Goal: Browse casually: Explore the website without a specific task or goal

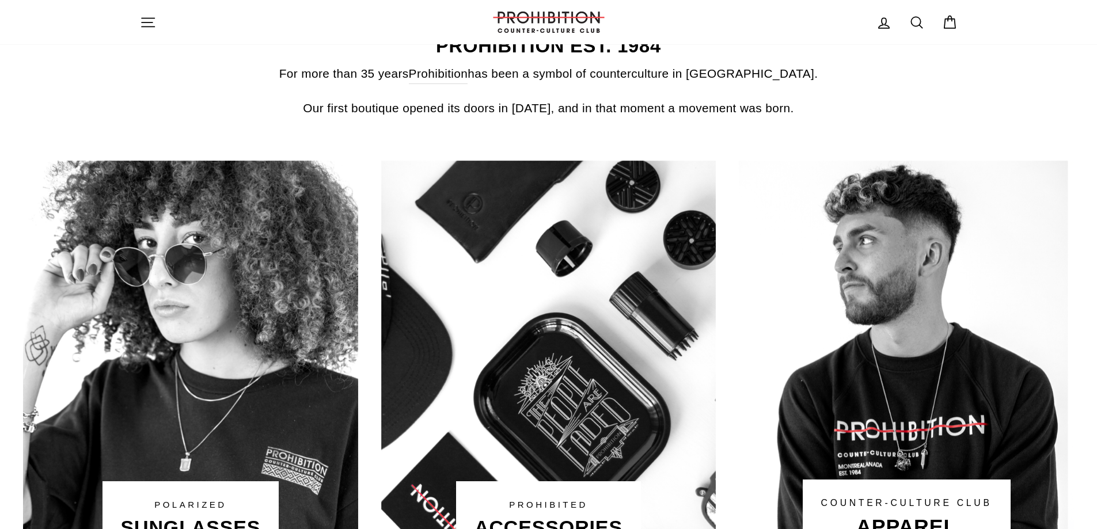
scroll to position [633, 0]
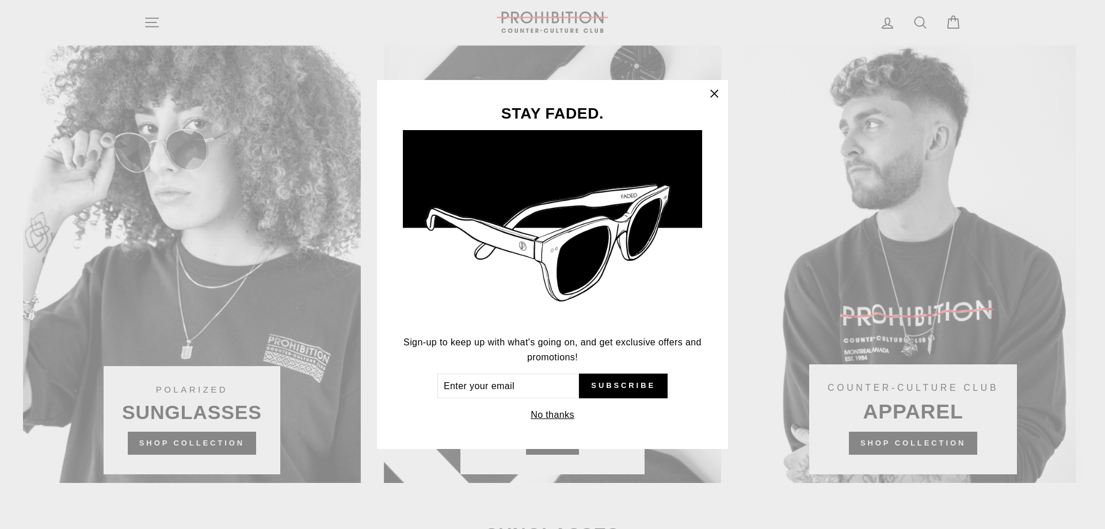
click at [554, 412] on button "No thanks" at bounding box center [552, 415] width 51 height 16
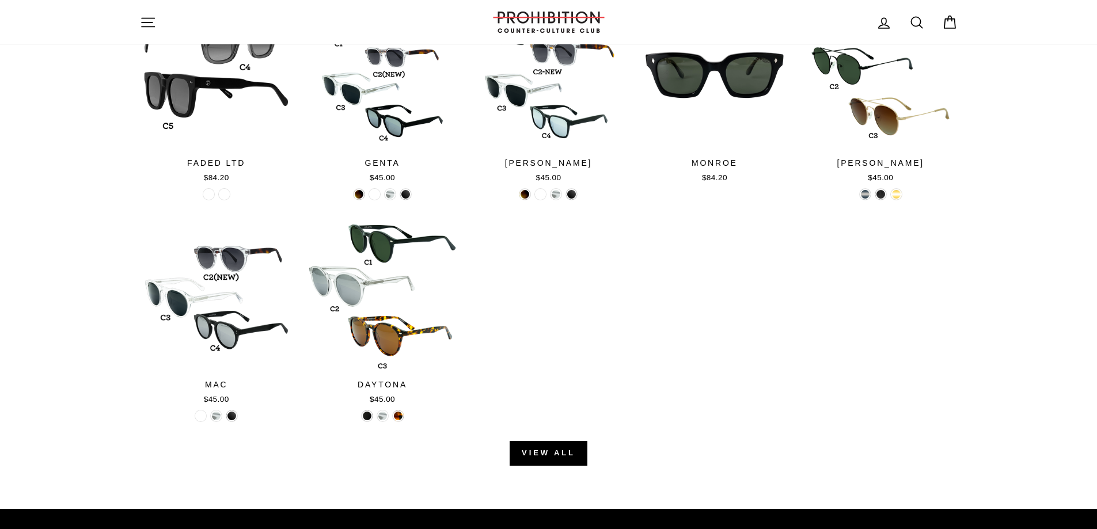
scroll to position [1324, 0]
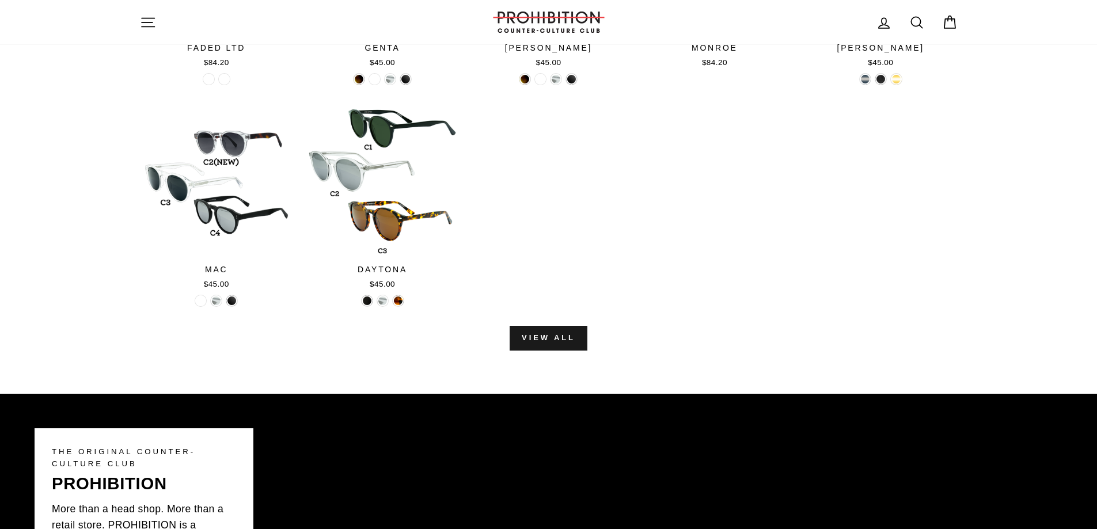
click at [546, 336] on link "View all" at bounding box center [548, 338] width 78 height 24
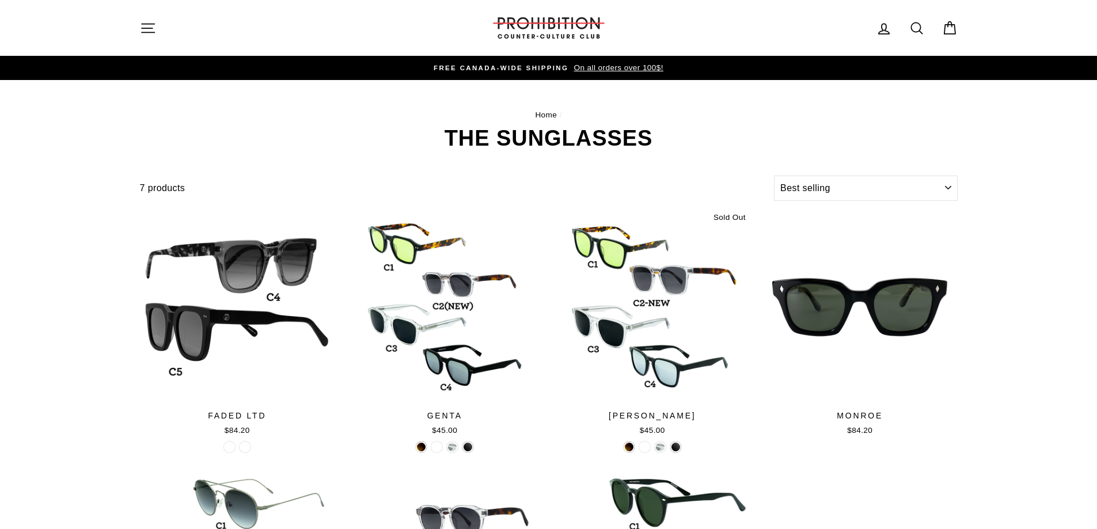
select select "best-selling"
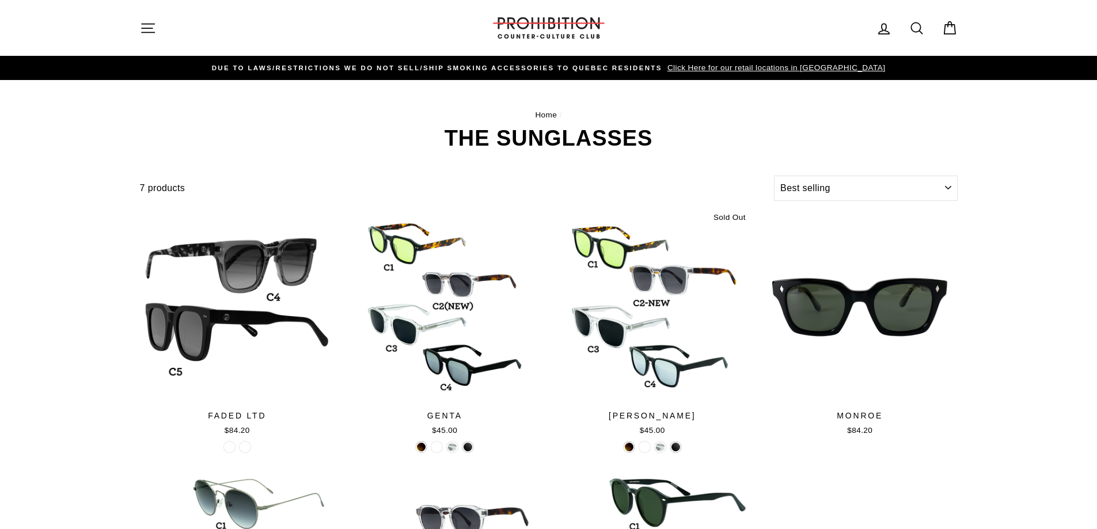
click at [545, 112] on link "Home" at bounding box center [546, 115] width 22 height 9
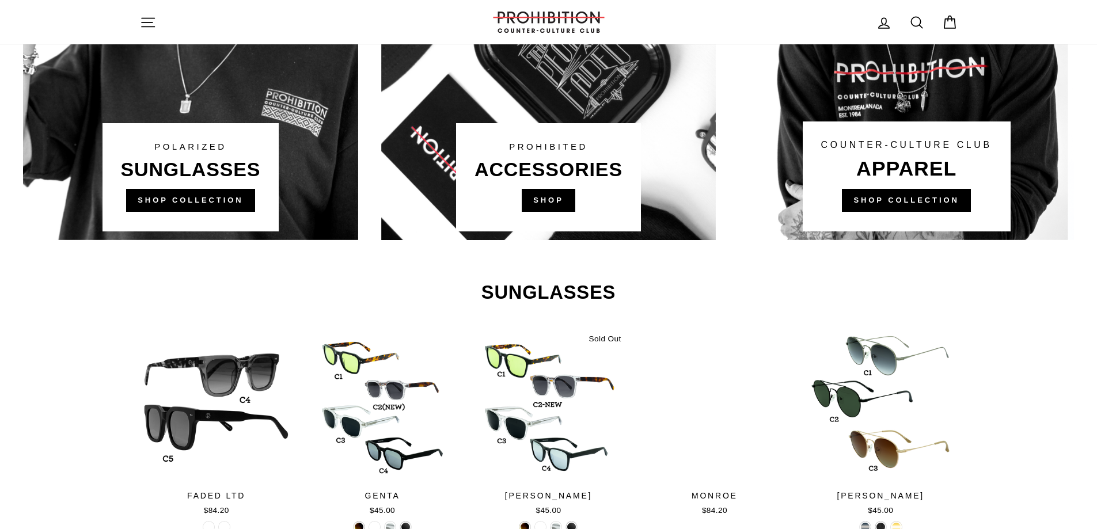
scroll to position [819, 0]
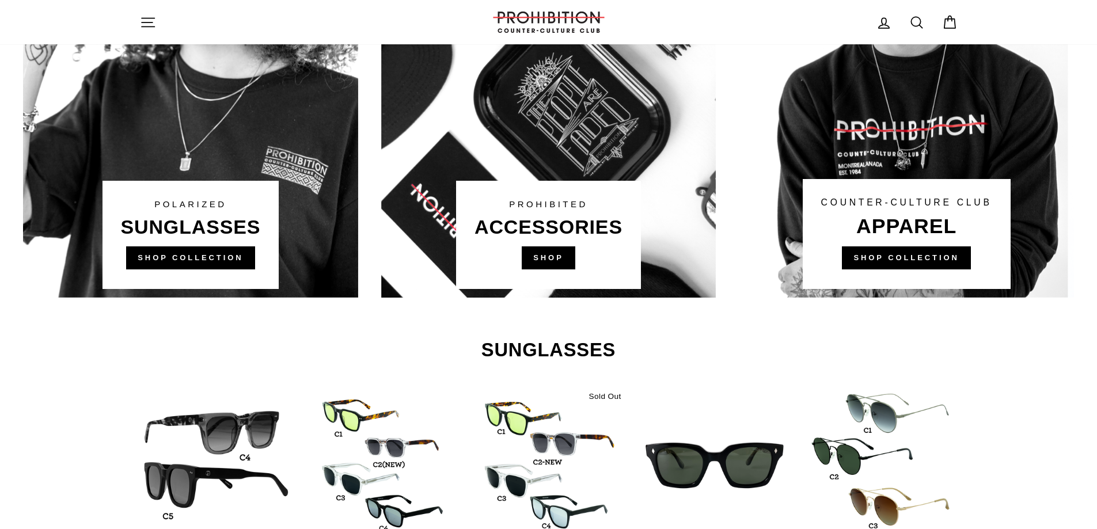
click at [554, 254] on link at bounding box center [548, 78] width 335 height 437
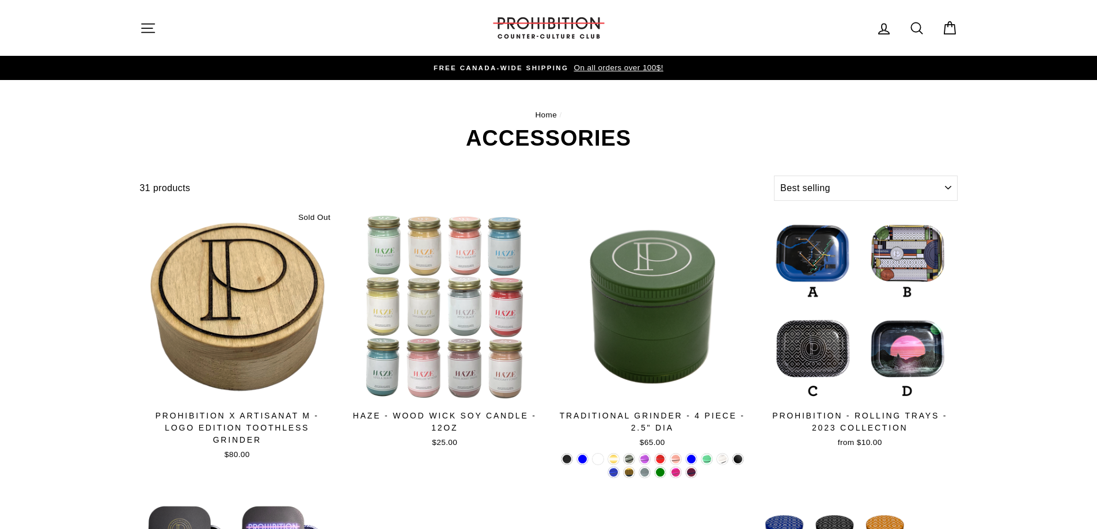
select select "best-selling"
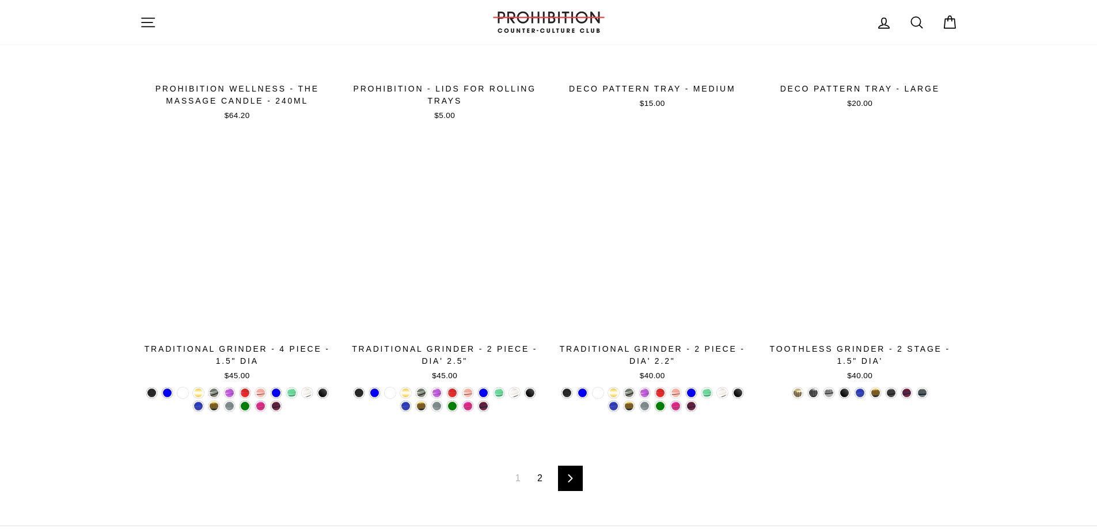
scroll to position [1934, 0]
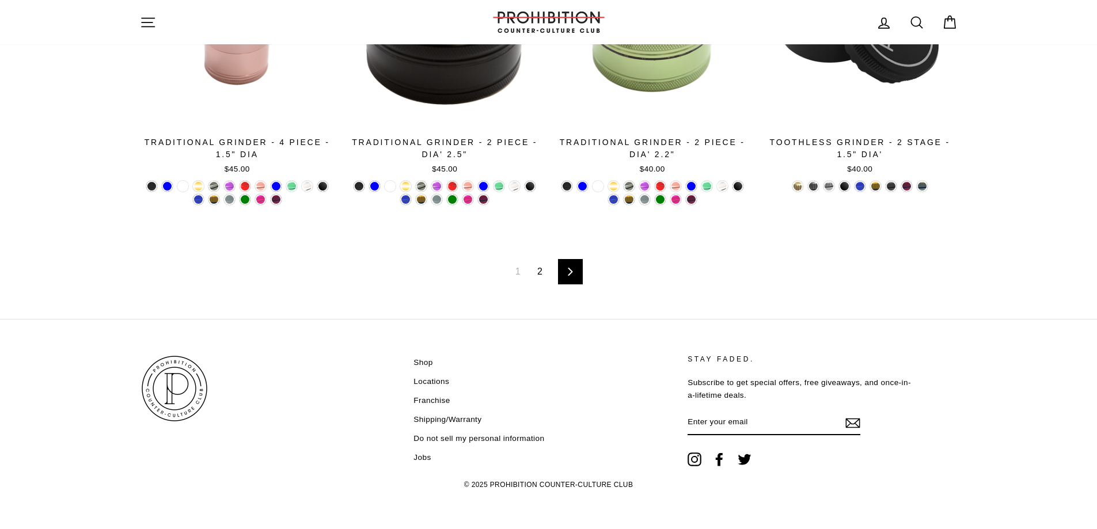
click at [572, 272] on icon at bounding box center [569, 272] width 7 height 8
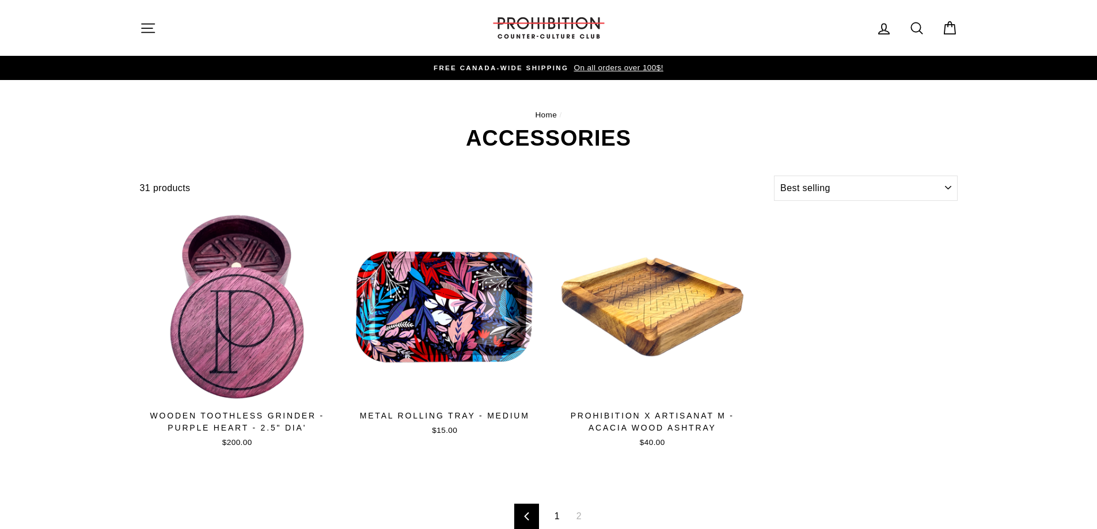
select select "best-selling"
